Goal: Information Seeking & Learning: Learn about a topic

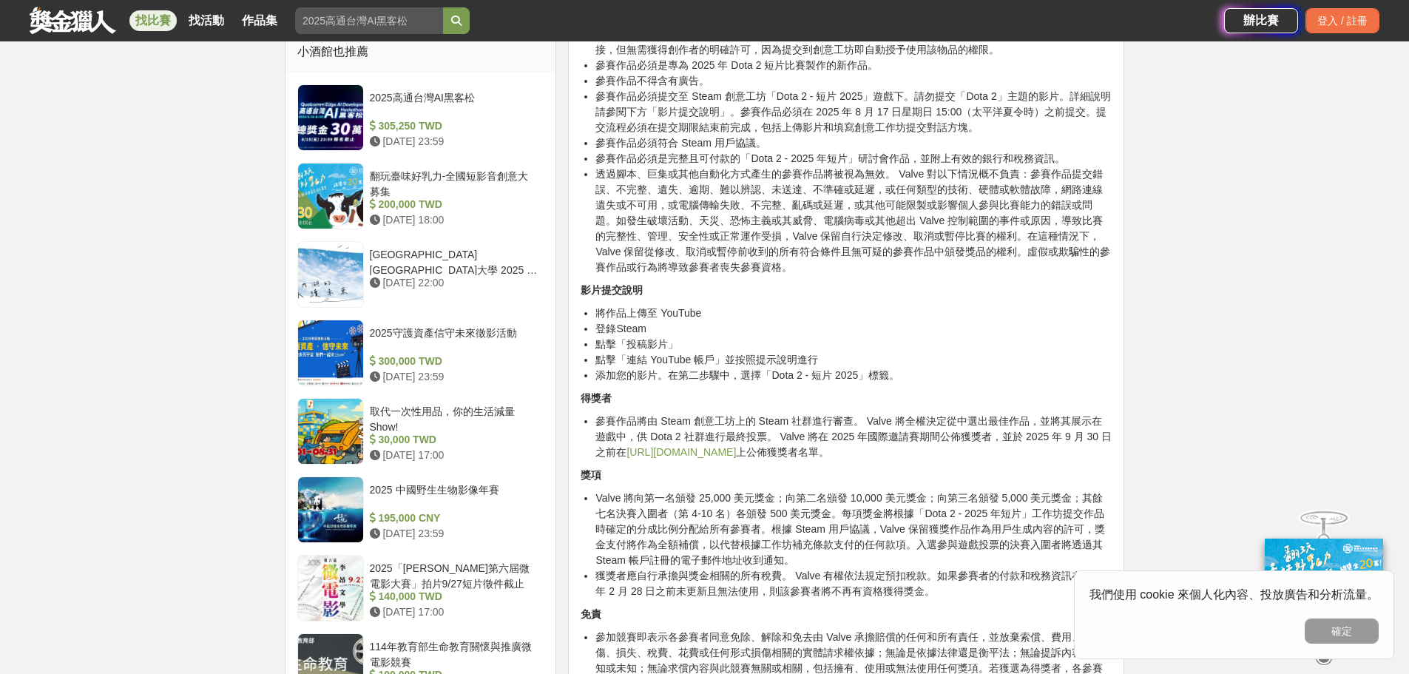
scroll to position [1109, 0]
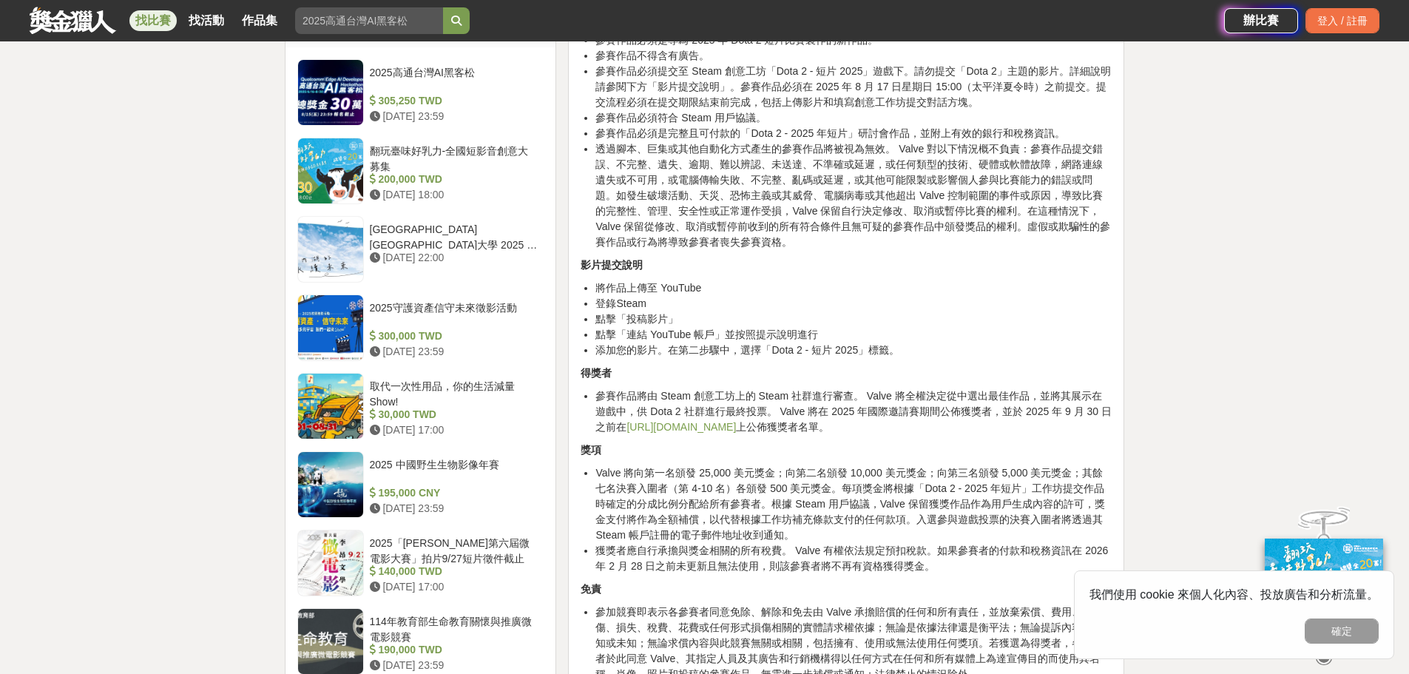
click at [685, 421] on link "[URL][DOMAIN_NAME]" at bounding box center [680, 427] width 109 height 12
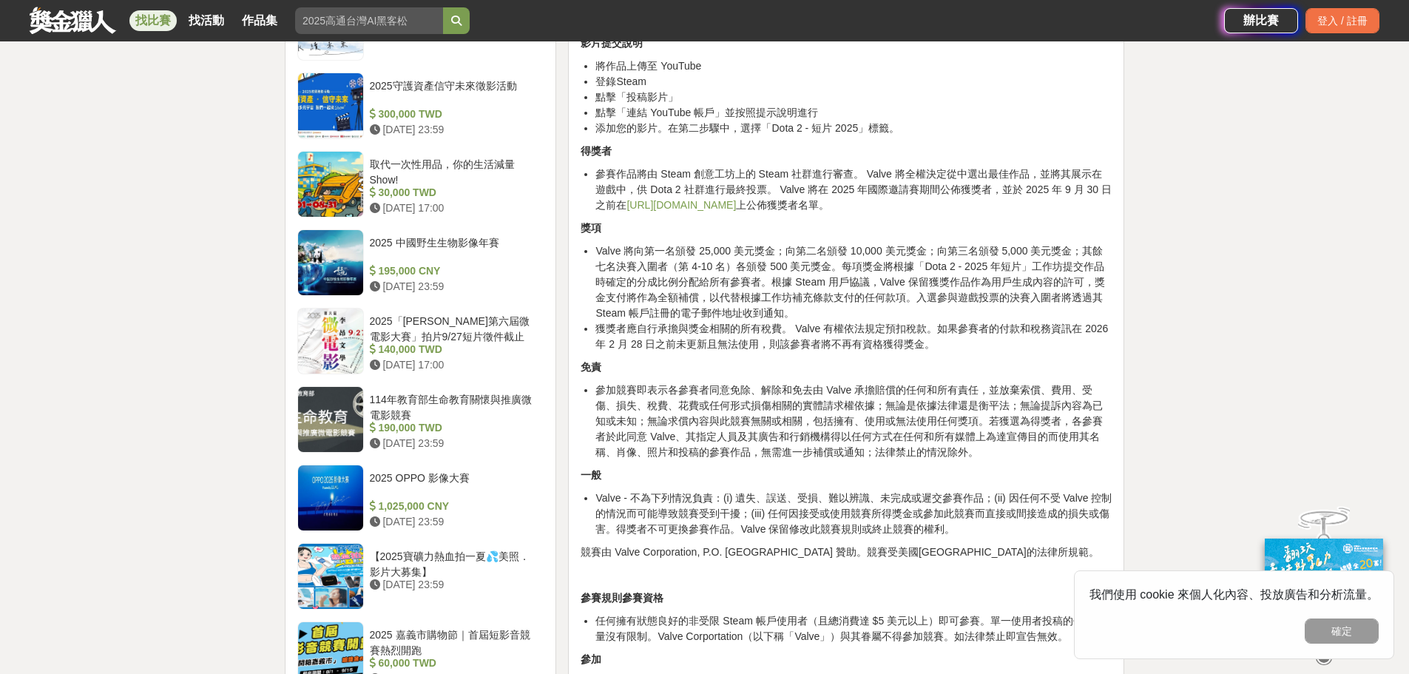
scroll to position [1405, 0]
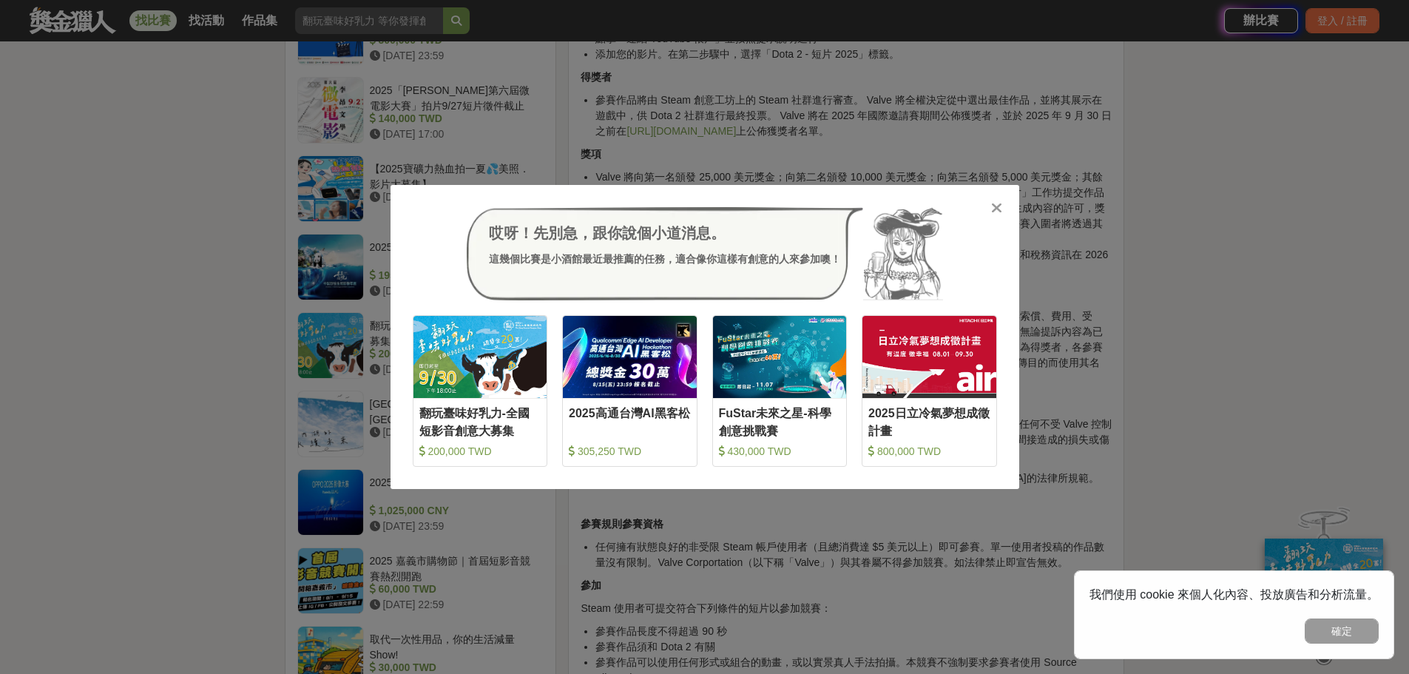
click at [998, 205] on icon at bounding box center [996, 207] width 11 height 15
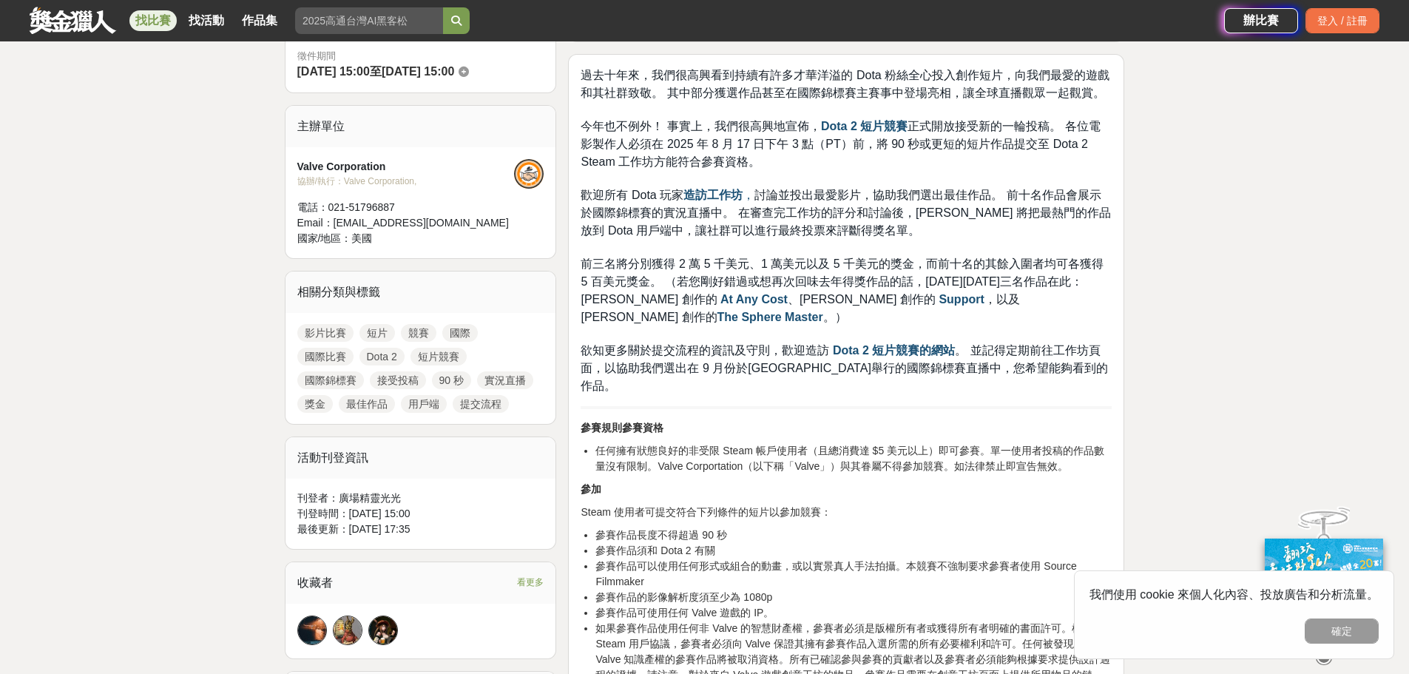
scroll to position [74, 0]
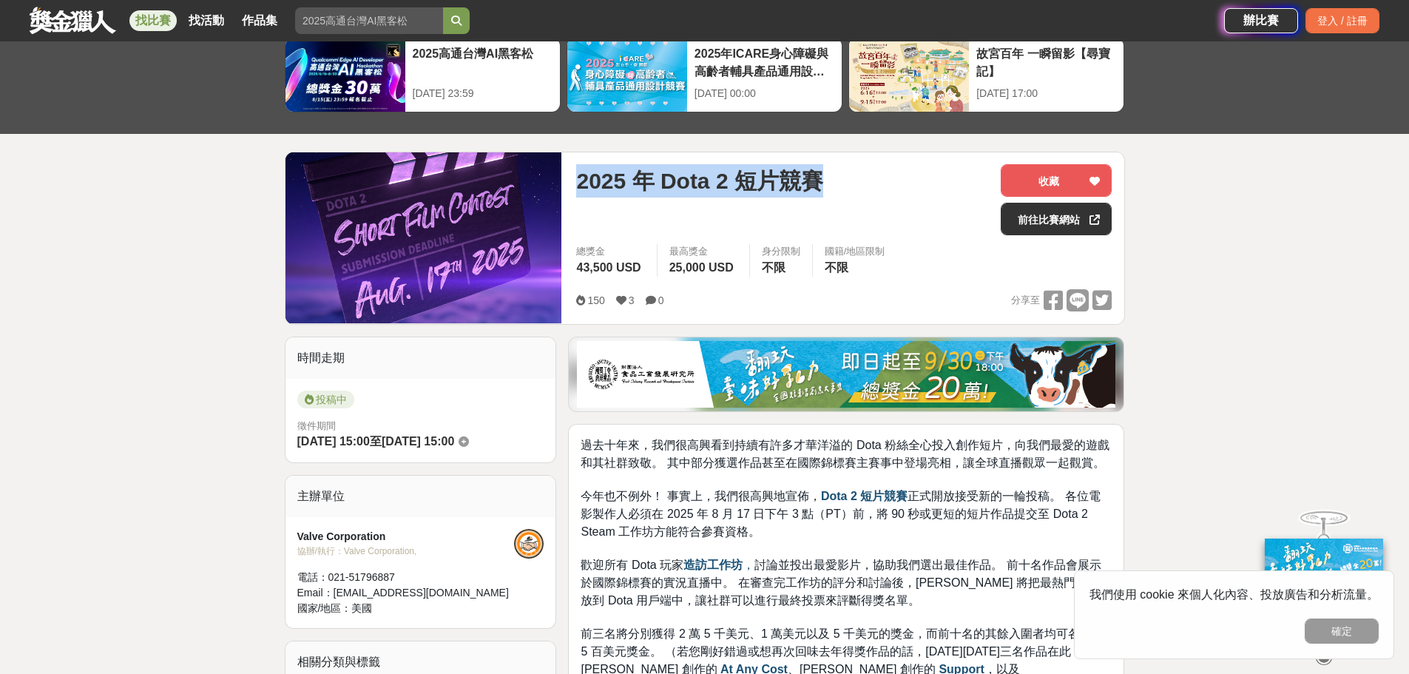
drag, startPoint x: 577, startPoint y: 181, endPoint x: 823, endPoint y: 193, distance: 246.5
click at [822, 193] on span "2025 年 Dota 2 短片競賽" at bounding box center [699, 180] width 246 height 33
copy span "2025 年 Dota 2 短片競賽"
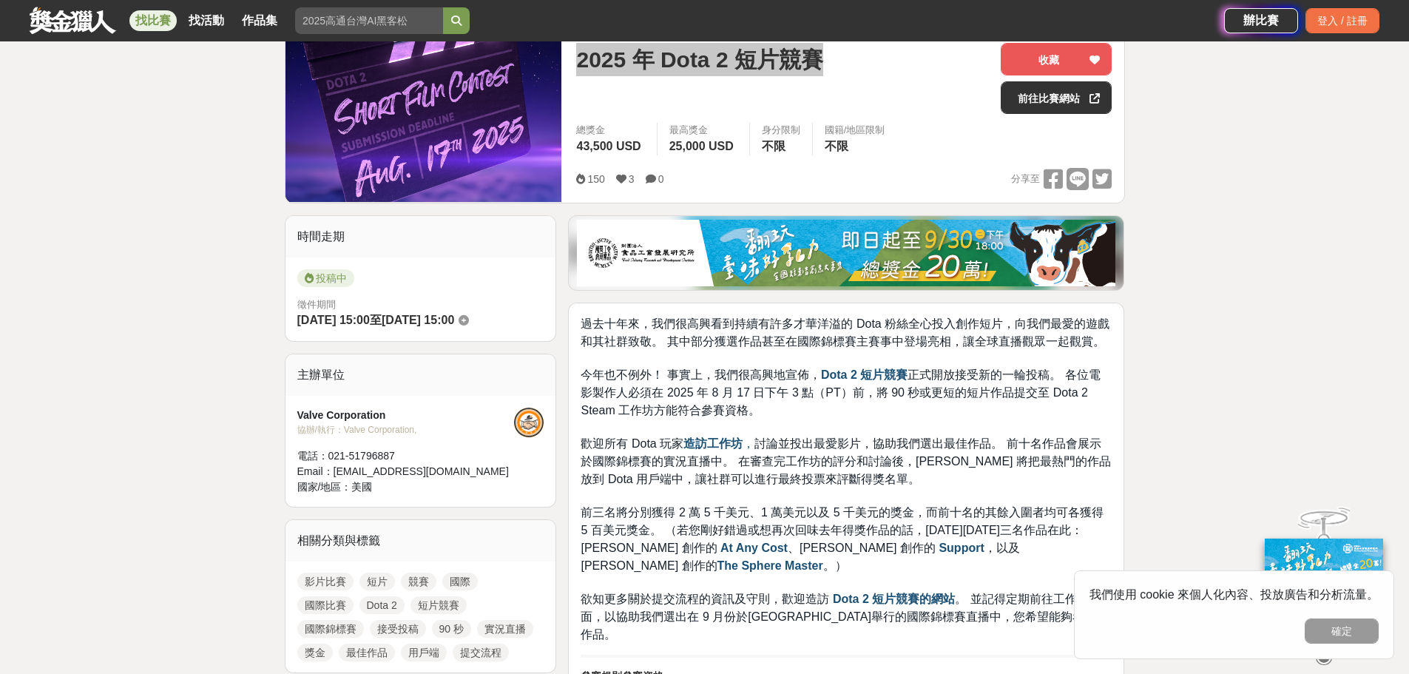
scroll to position [222, 0]
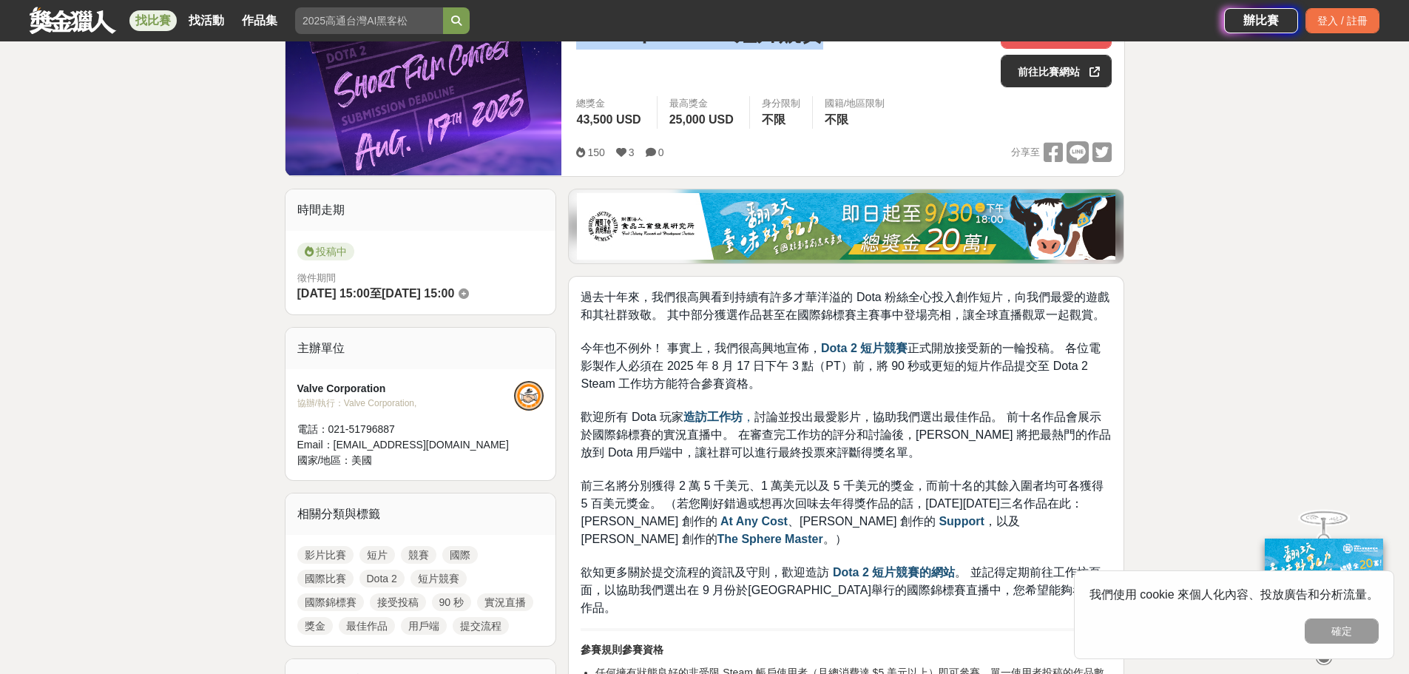
click at [876, 353] on strong "Dota 2 短片競賽" at bounding box center [864, 348] width 87 height 13
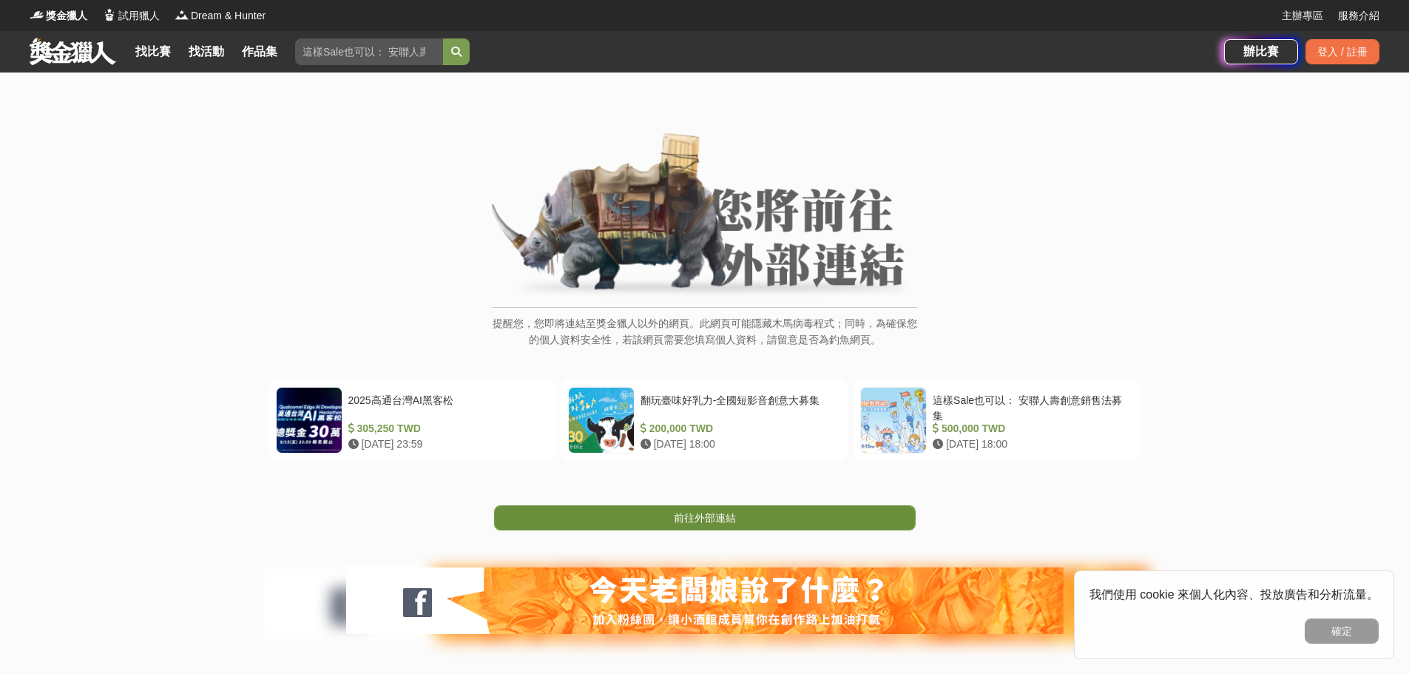
click at [765, 522] on link "前往外部連結" at bounding box center [704, 517] width 421 height 25
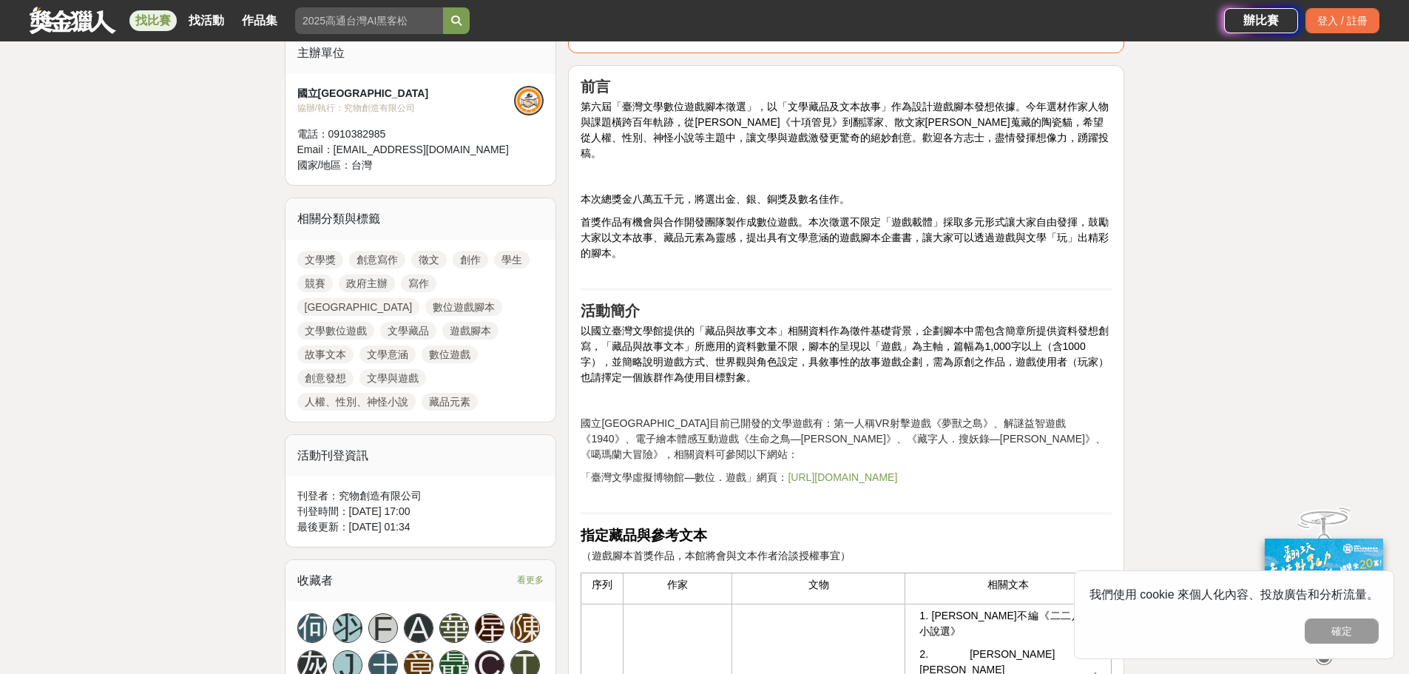
scroll to position [518, 0]
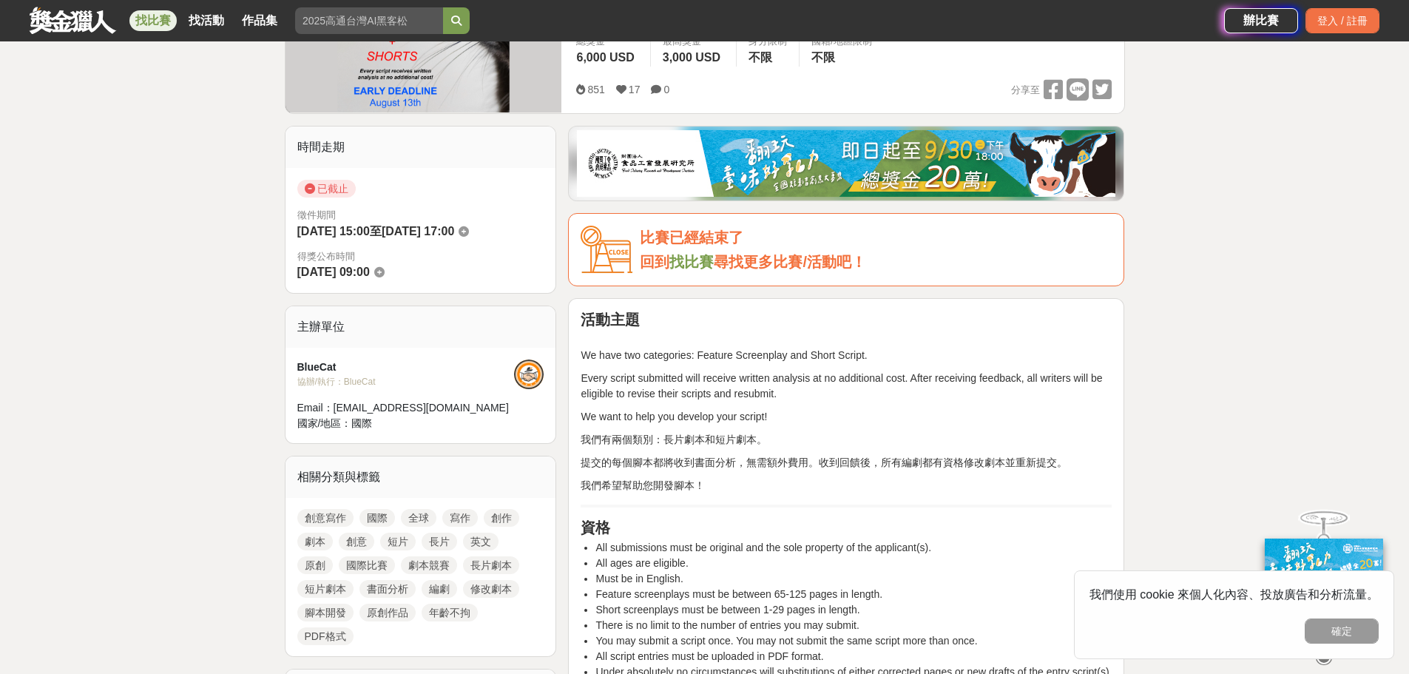
scroll to position [370, 0]
